Goal: Task Accomplishment & Management: Use online tool/utility

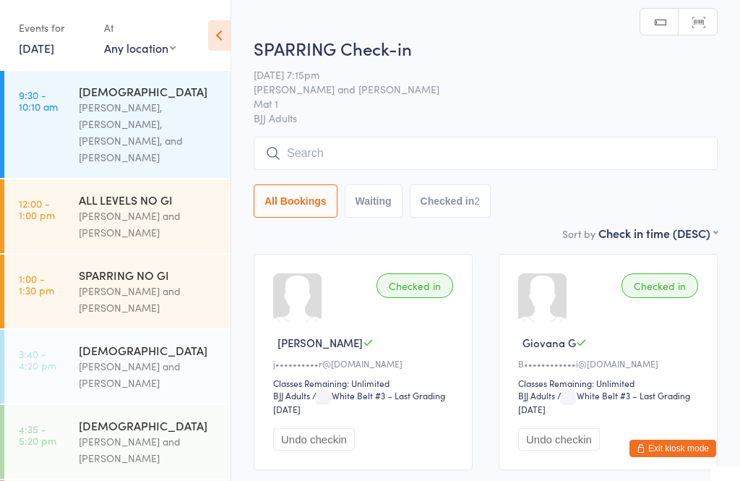
click at [356, 139] on input "search" at bounding box center [486, 153] width 464 height 33
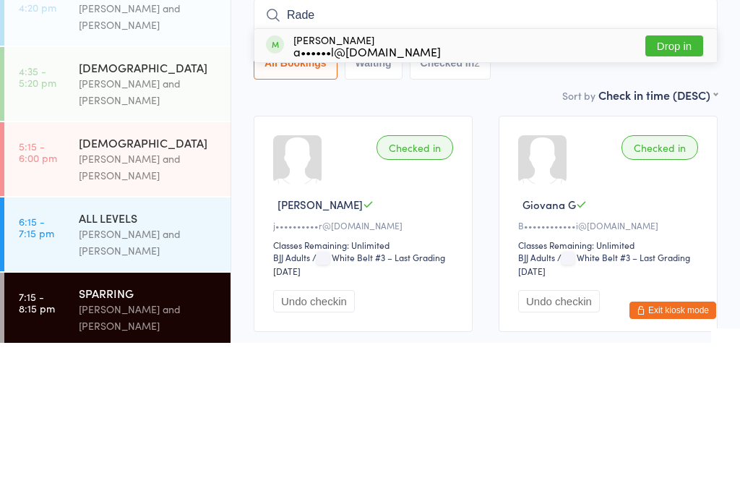
type input "Rade"
click at [671, 174] on button "Drop in" at bounding box center [675, 184] width 58 height 21
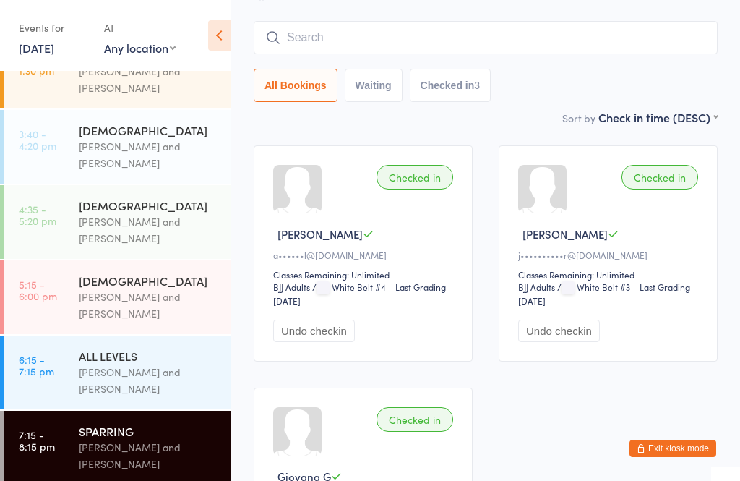
click at [436, 50] on input "search" at bounding box center [486, 37] width 464 height 33
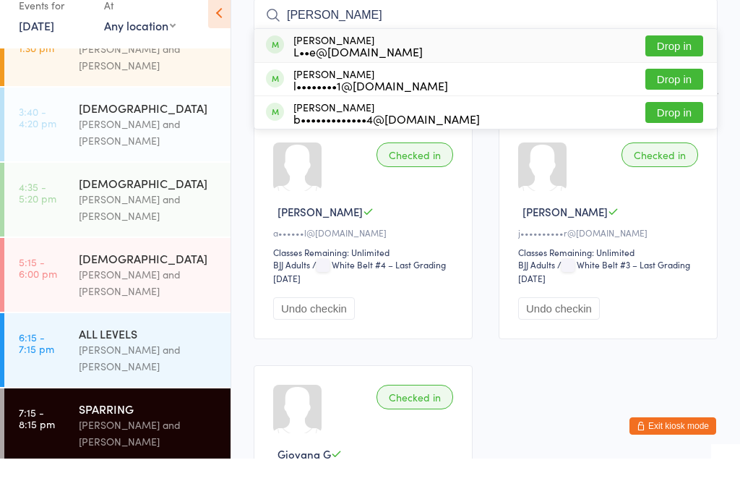
type input "[PERSON_NAME]"
click at [683, 58] on button "Drop in" at bounding box center [675, 68] width 58 height 21
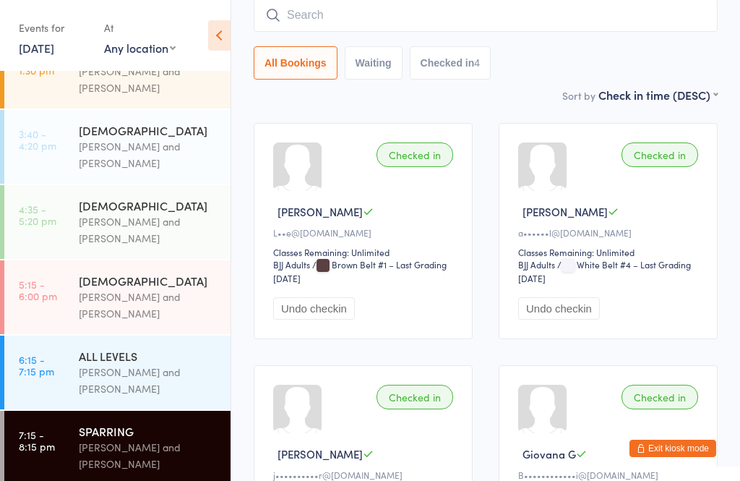
click at [356, 27] on input "search" at bounding box center [486, 15] width 464 height 33
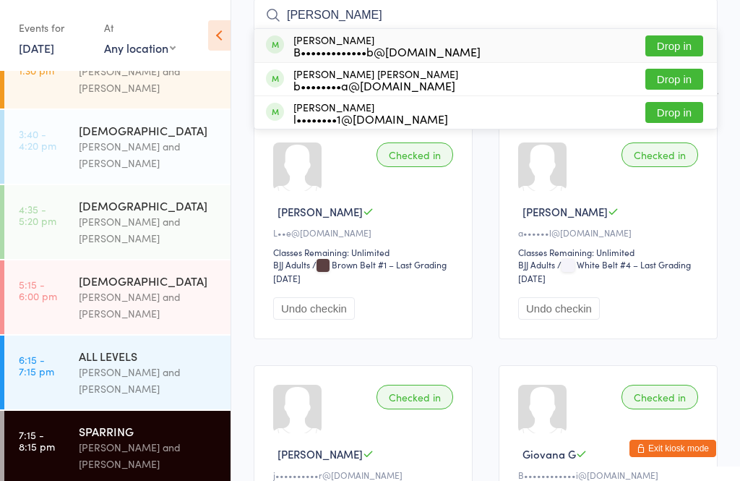
type input "[PERSON_NAME]"
click at [675, 90] on button "Drop in" at bounding box center [675, 79] width 58 height 21
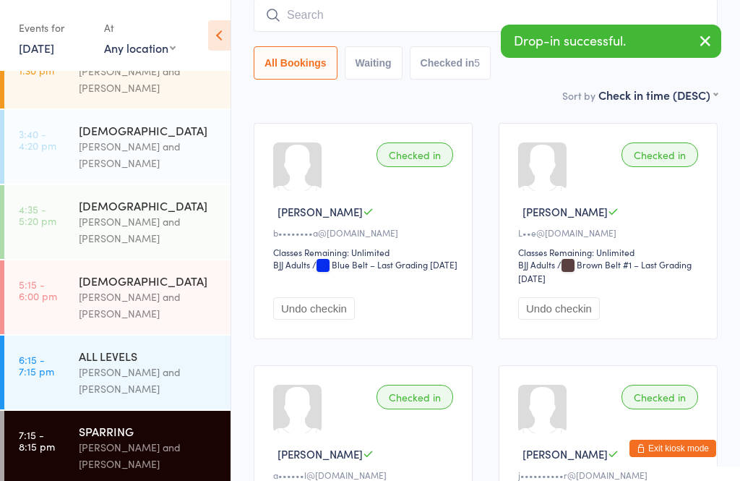
click at [364, 16] on input "search" at bounding box center [486, 15] width 464 height 33
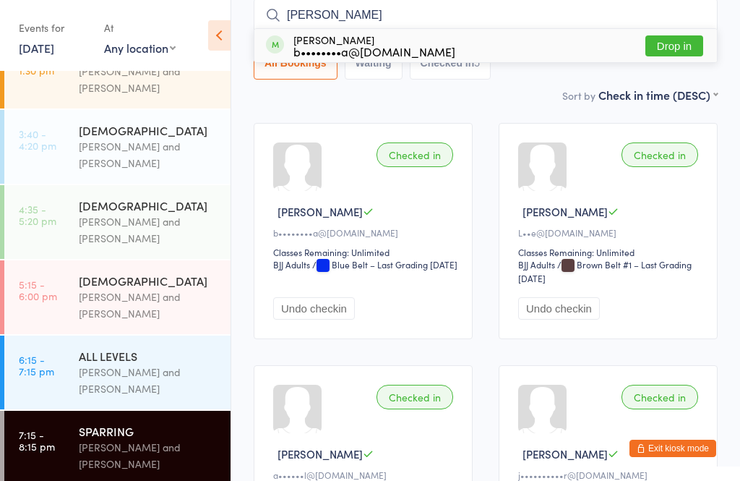
type input "[PERSON_NAME]"
click at [669, 51] on button "Drop in" at bounding box center [675, 45] width 58 height 21
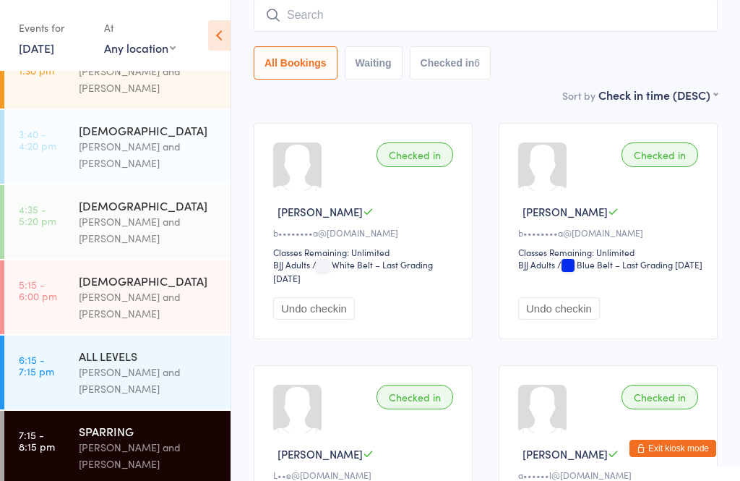
click at [486, 18] on input "search" at bounding box center [486, 15] width 464 height 33
type input "Gio"
